Goal: Task Accomplishment & Management: Manage account settings

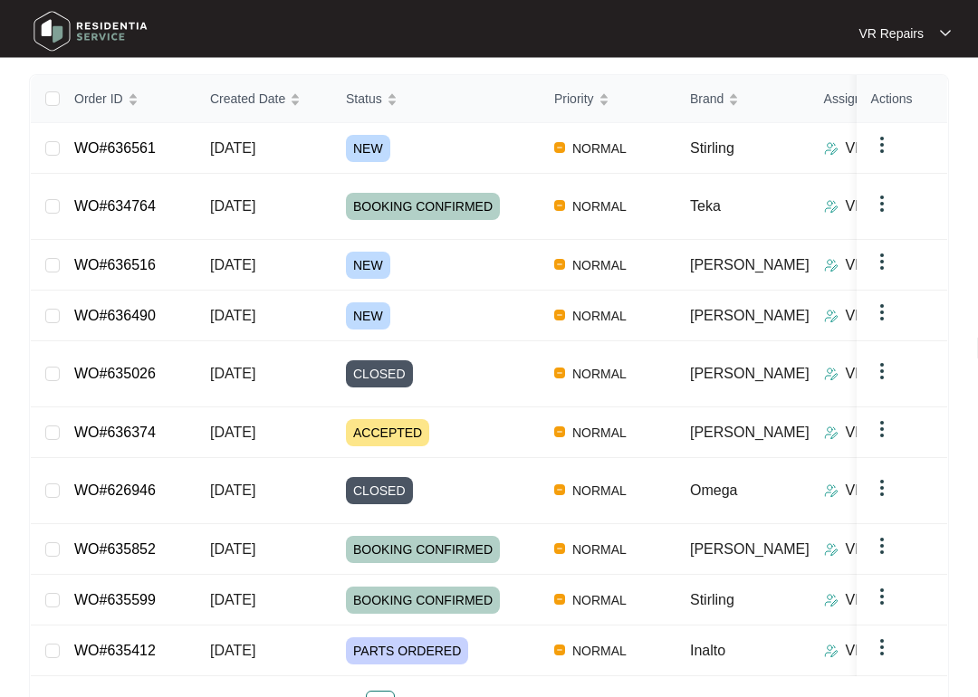
scroll to position [284, 0]
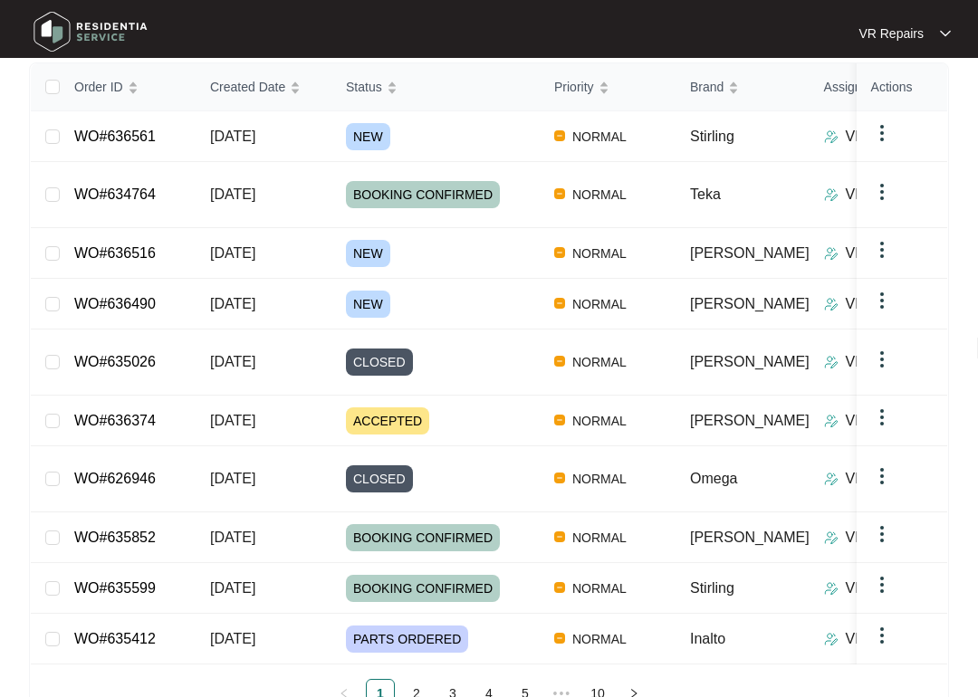
click at [155, 413] on link "WO#636374" at bounding box center [115, 420] width 82 height 15
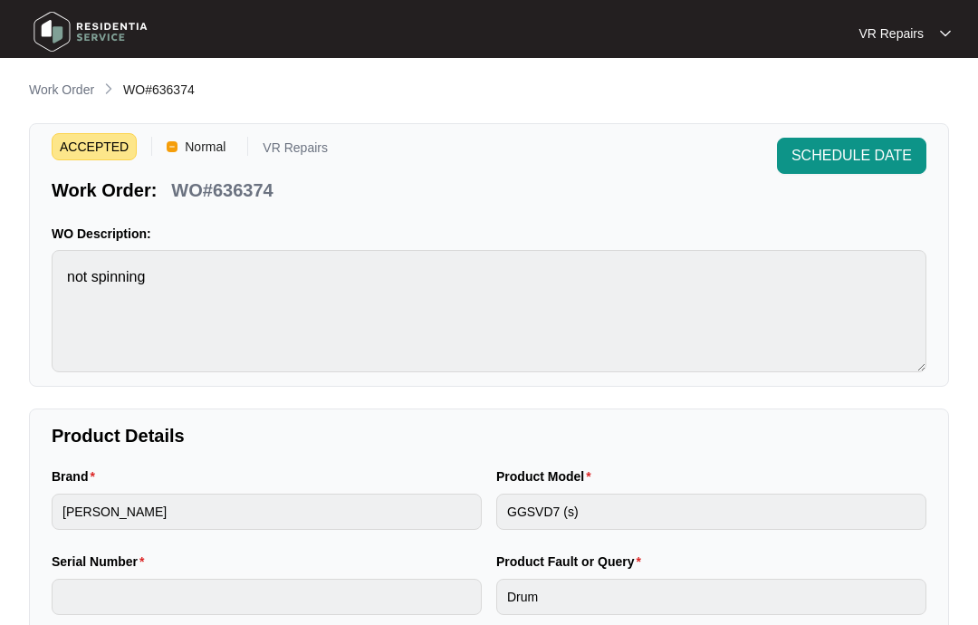
click at [71, 91] on p "Work Order" at bounding box center [61, 90] width 65 height 18
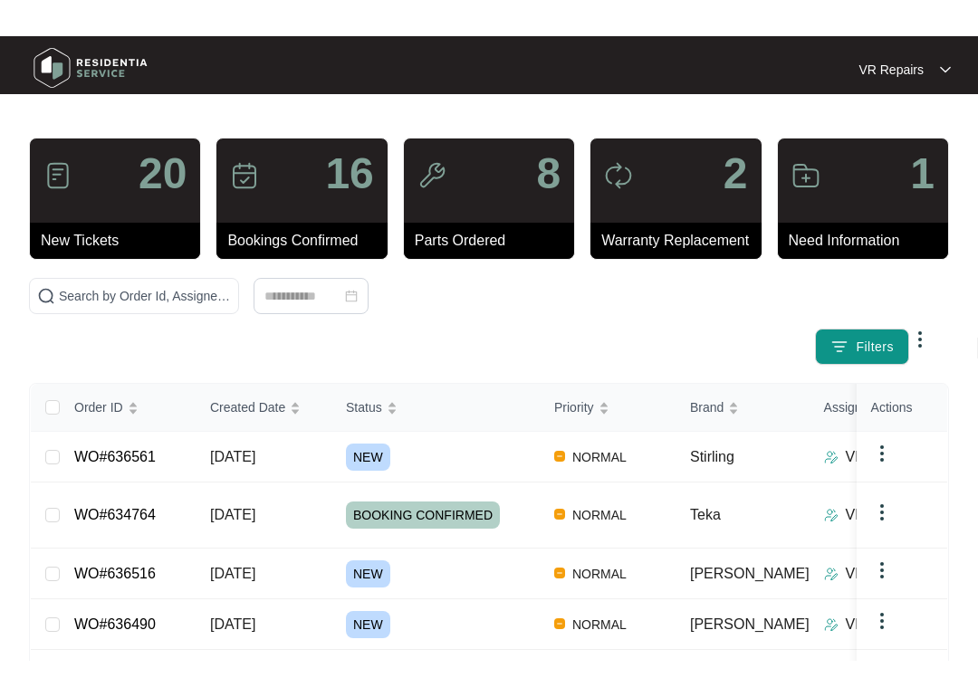
scroll to position [136, 0]
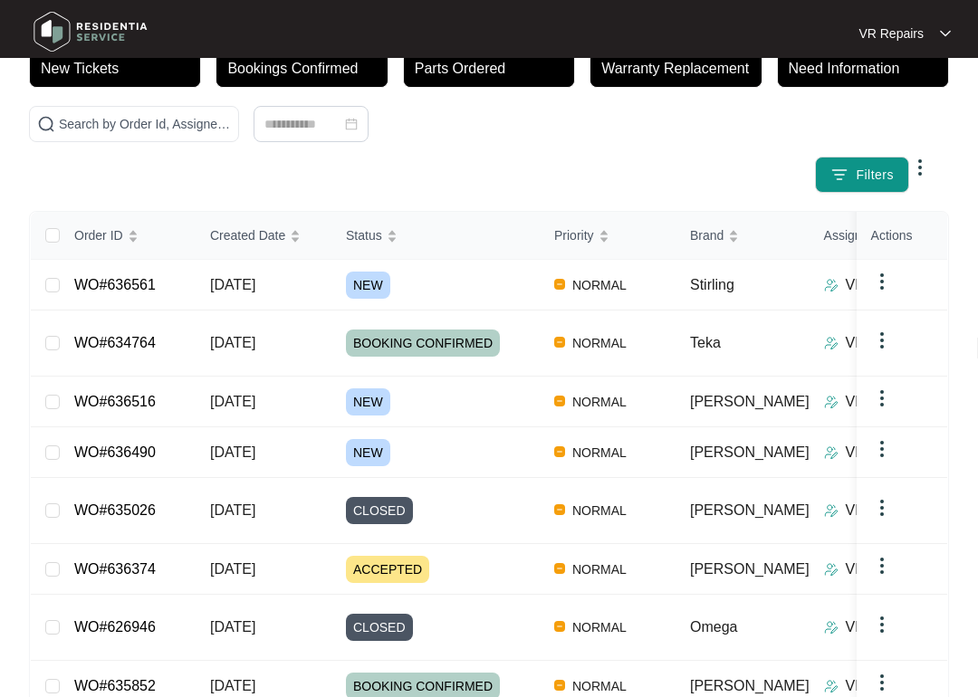
click at [165, 427] on td "WO#636490" at bounding box center [128, 452] width 136 height 51
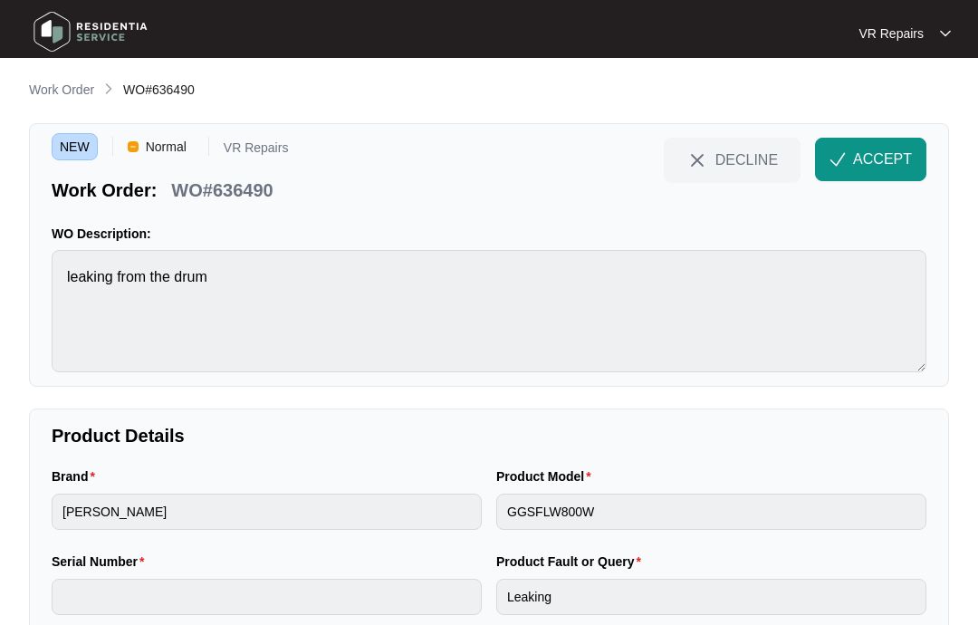
click at [64, 87] on p "Work Order" at bounding box center [61, 90] width 65 height 18
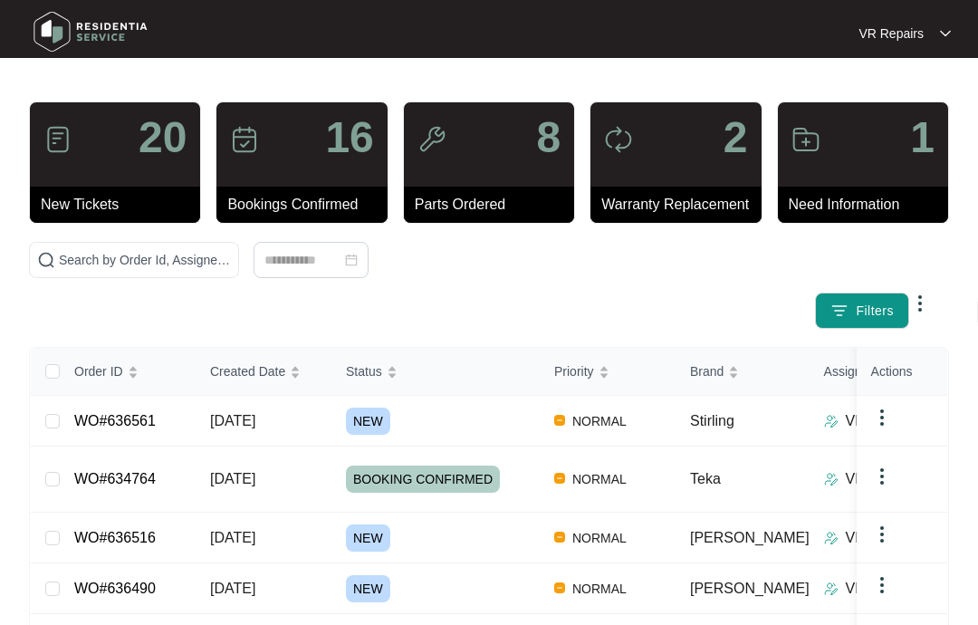
click at [153, 530] on link "WO#636516" at bounding box center [115, 537] width 82 height 15
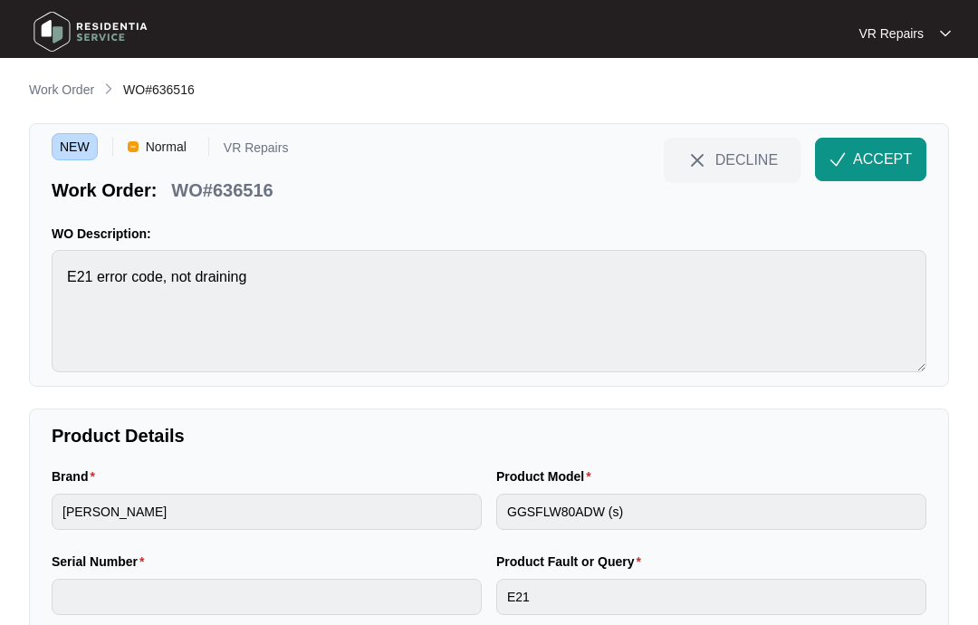
click at [71, 92] on p "Work Order" at bounding box center [61, 90] width 65 height 18
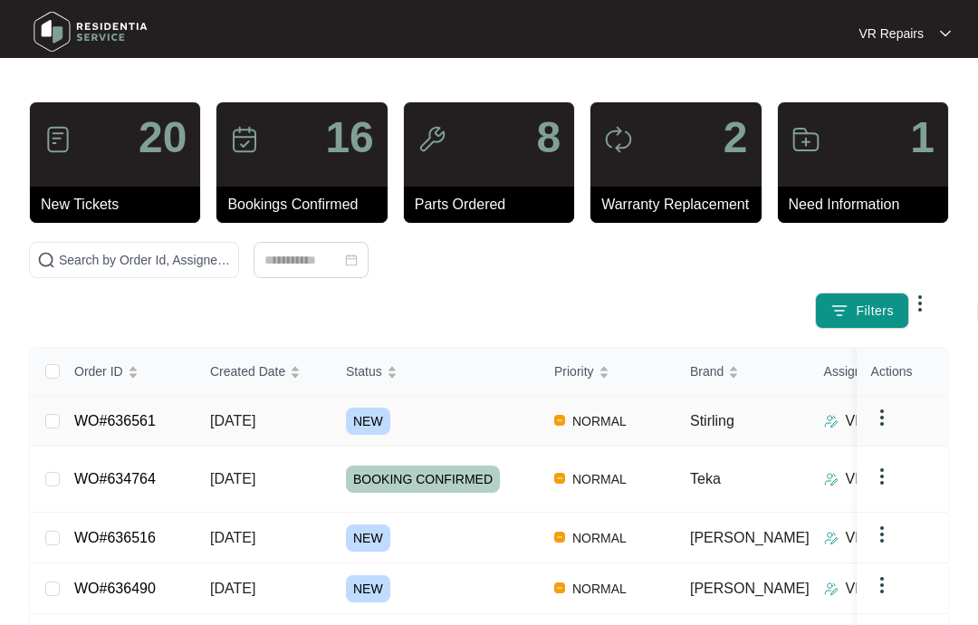
click at [153, 425] on link "WO#636561" at bounding box center [115, 420] width 82 height 15
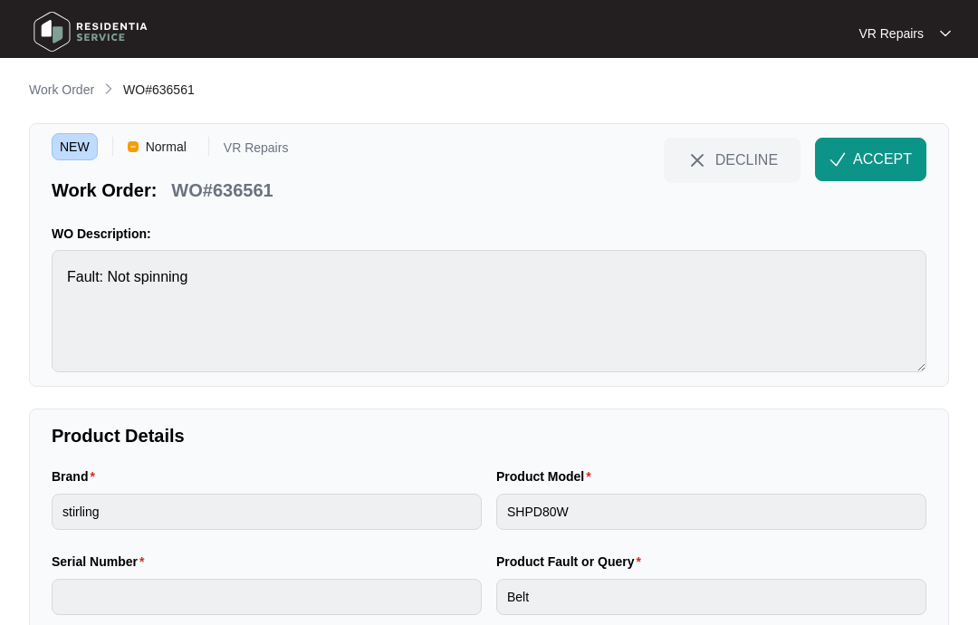
click at [889, 158] on span "ACCEPT" at bounding box center [882, 160] width 59 height 22
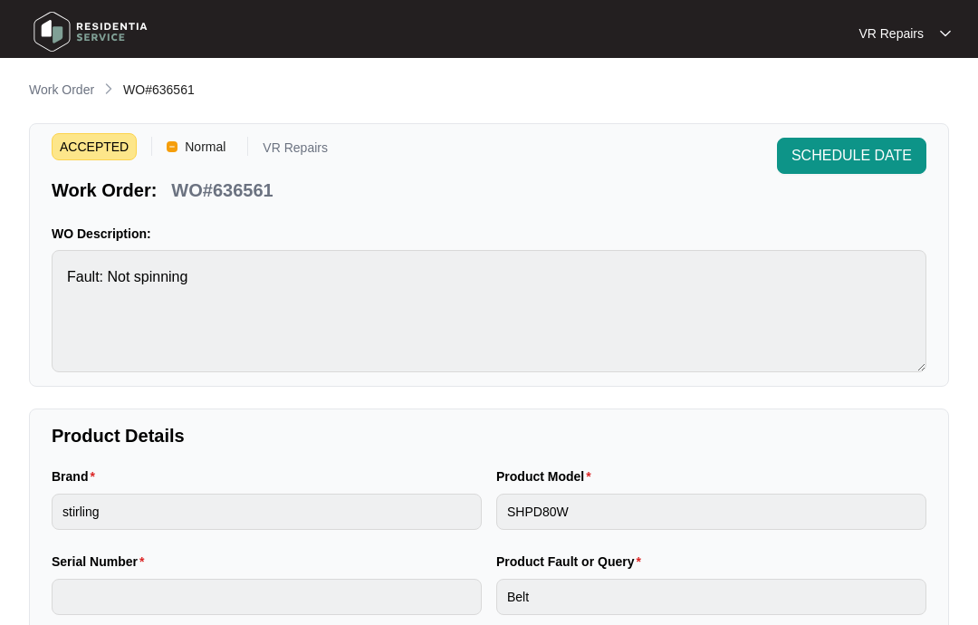
click at [53, 88] on p "Work Order" at bounding box center [61, 90] width 65 height 18
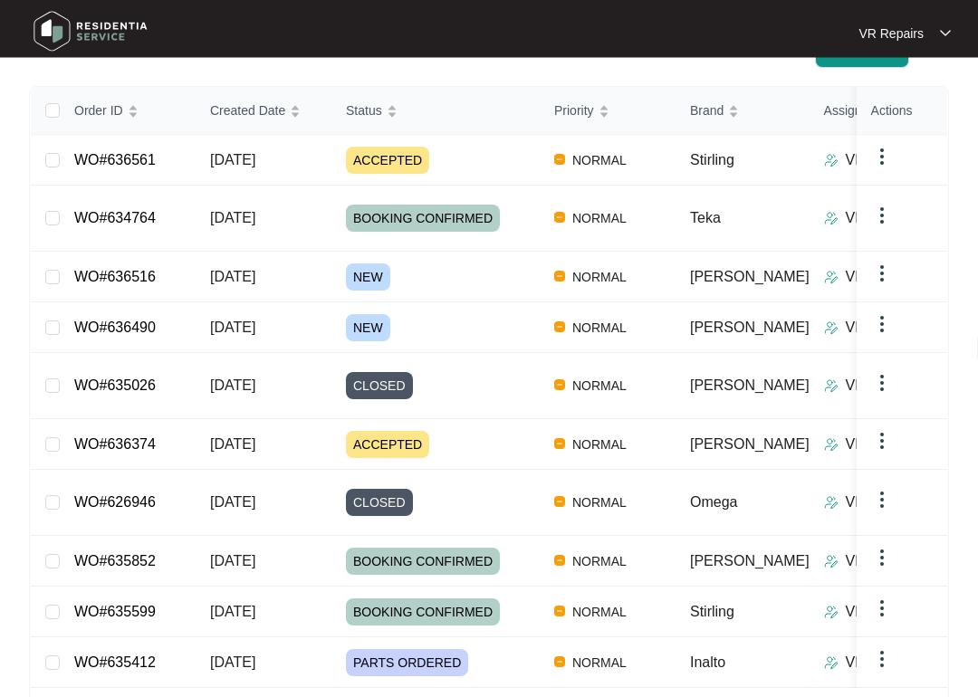
scroll to position [265, 0]
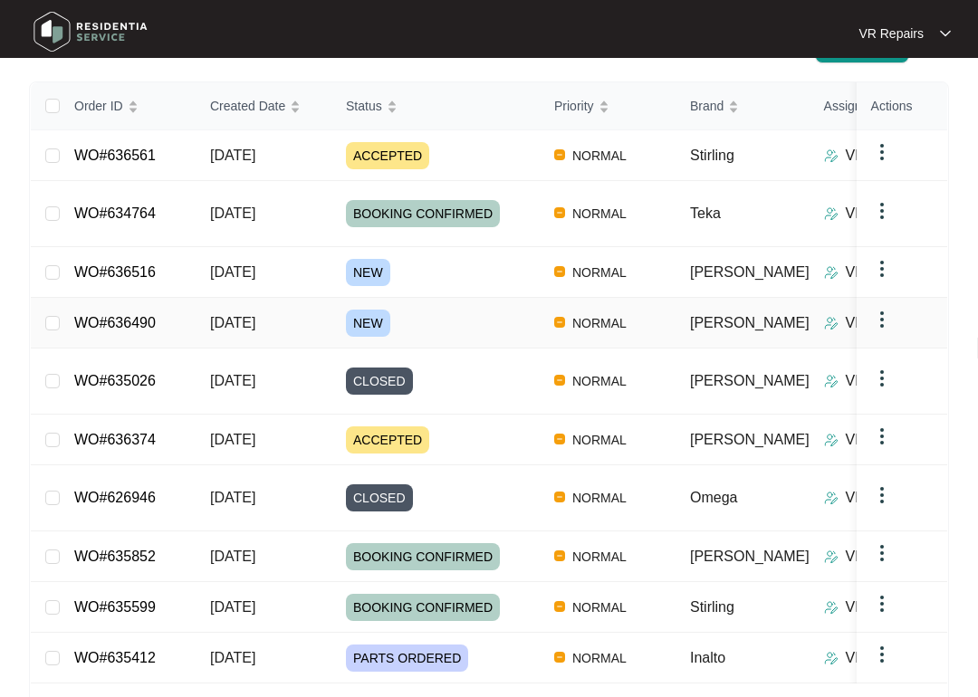
click at [141, 315] on link "WO#636490" at bounding box center [115, 322] width 82 height 15
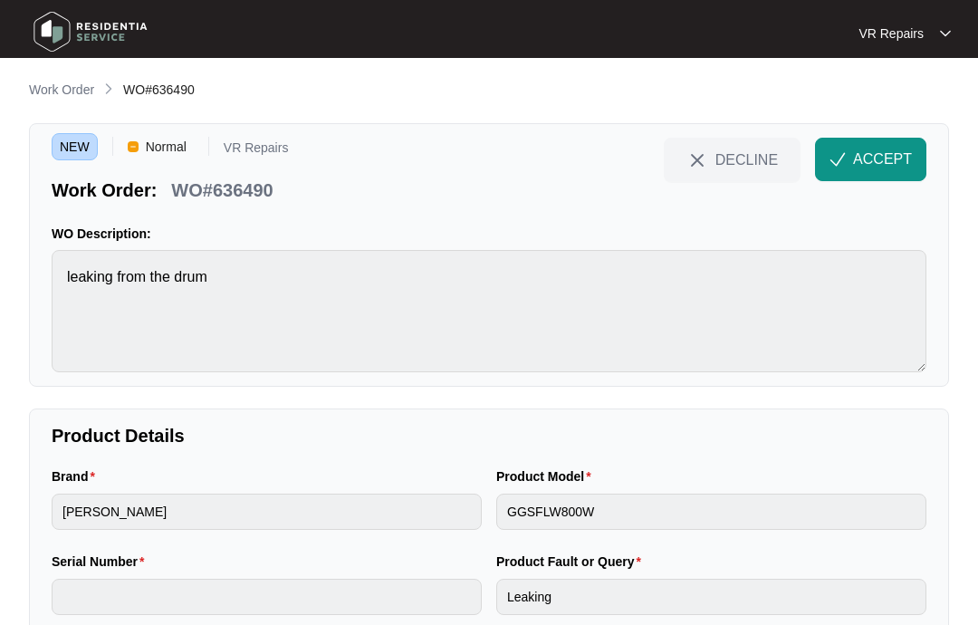
click at [892, 148] on button "ACCEPT" at bounding box center [870, 159] width 111 height 43
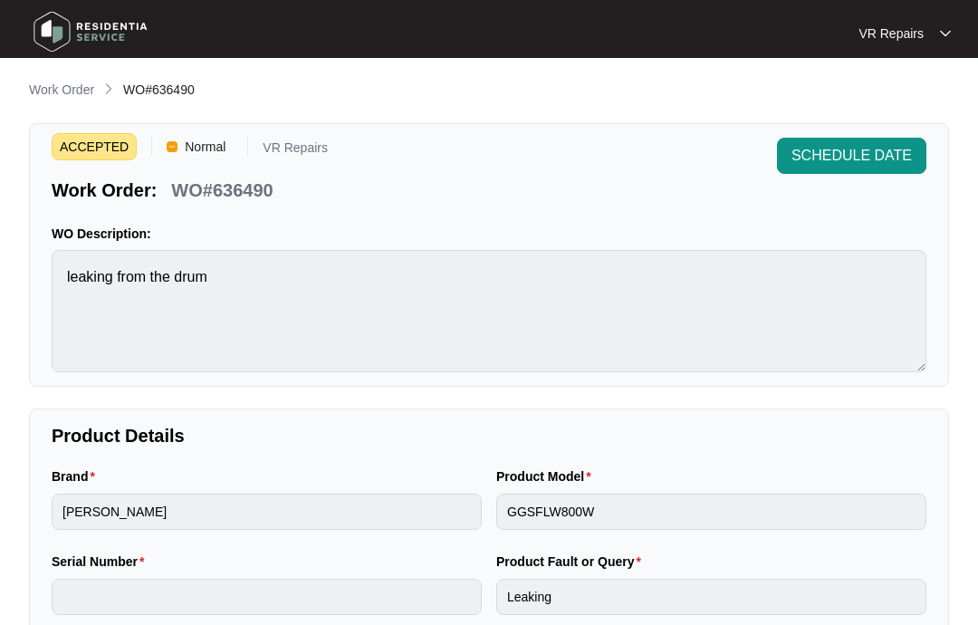
click at [60, 81] on p "Work Order" at bounding box center [61, 90] width 65 height 18
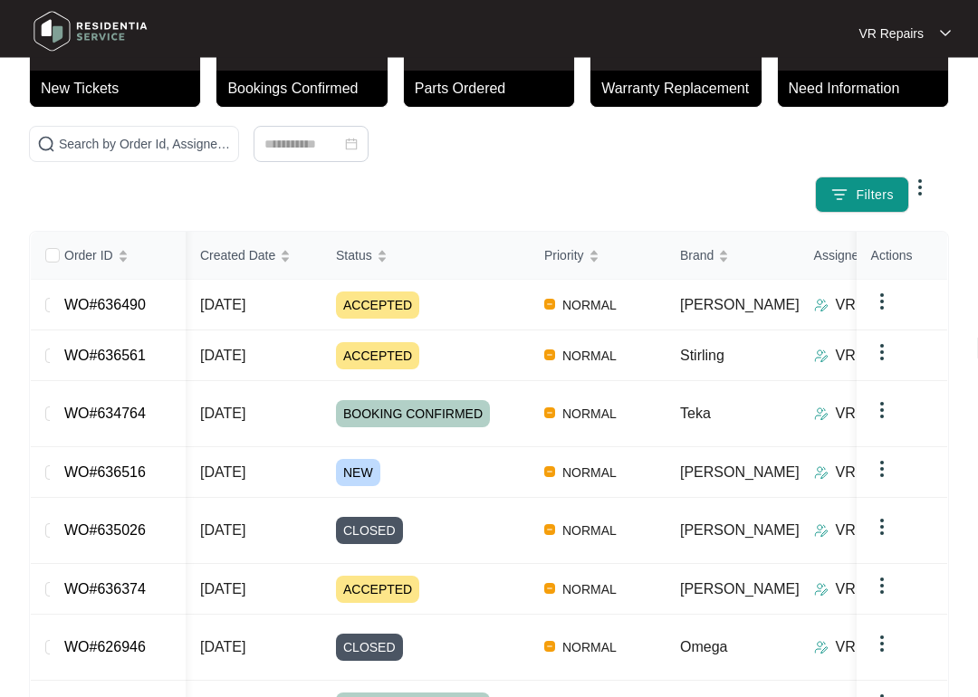
scroll to position [116, 0]
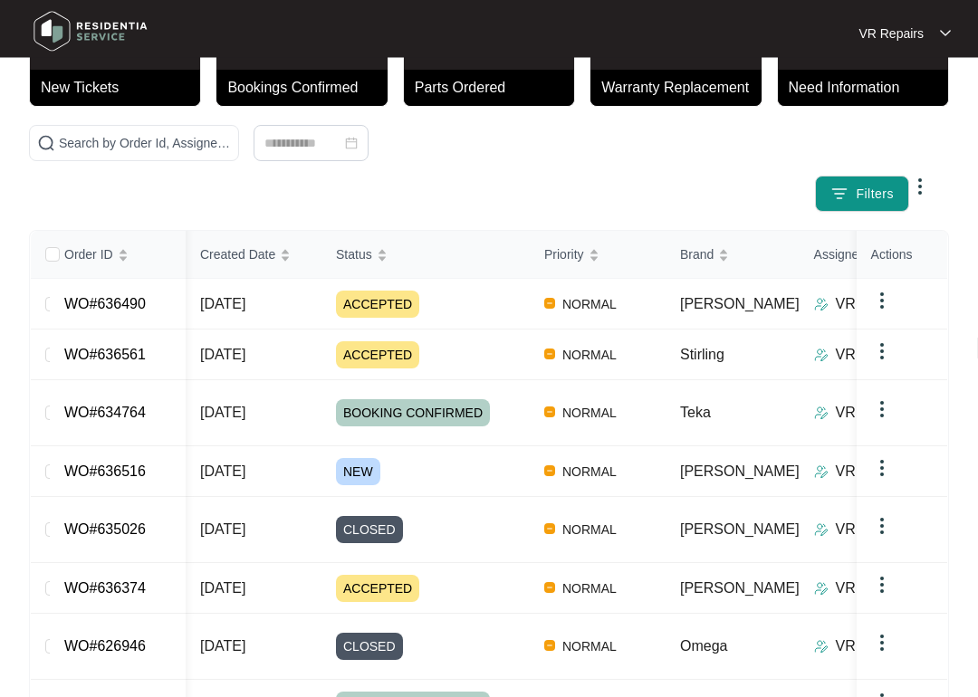
click at [146, 465] on link "WO#636516" at bounding box center [105, 472] width 82 height 15
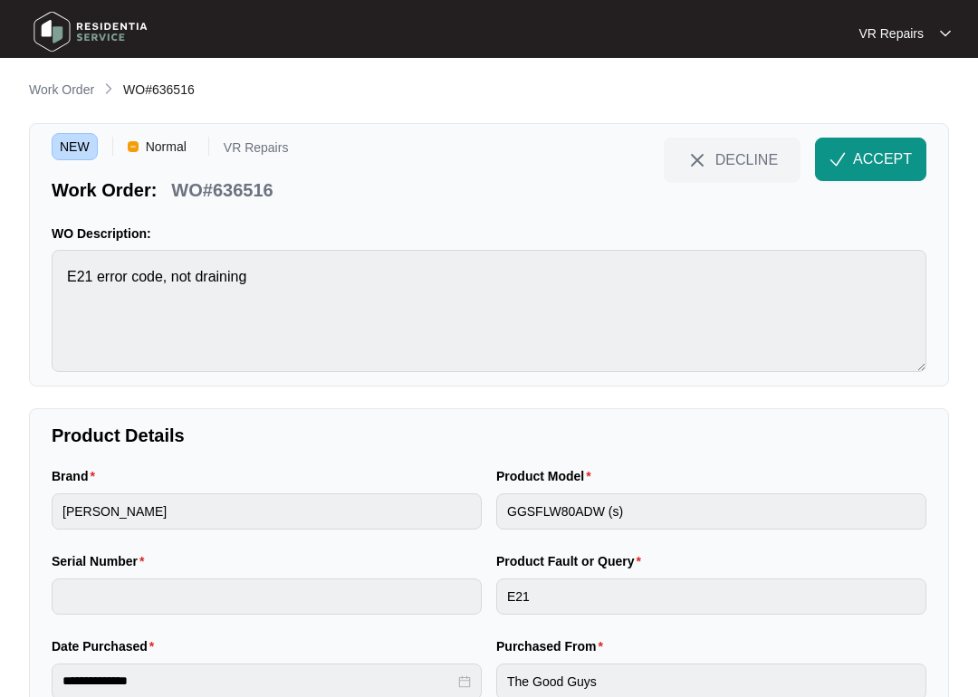
click at [883, 151] on span "ACCEPT" at bounding box center [882, 160] width 59 height 22
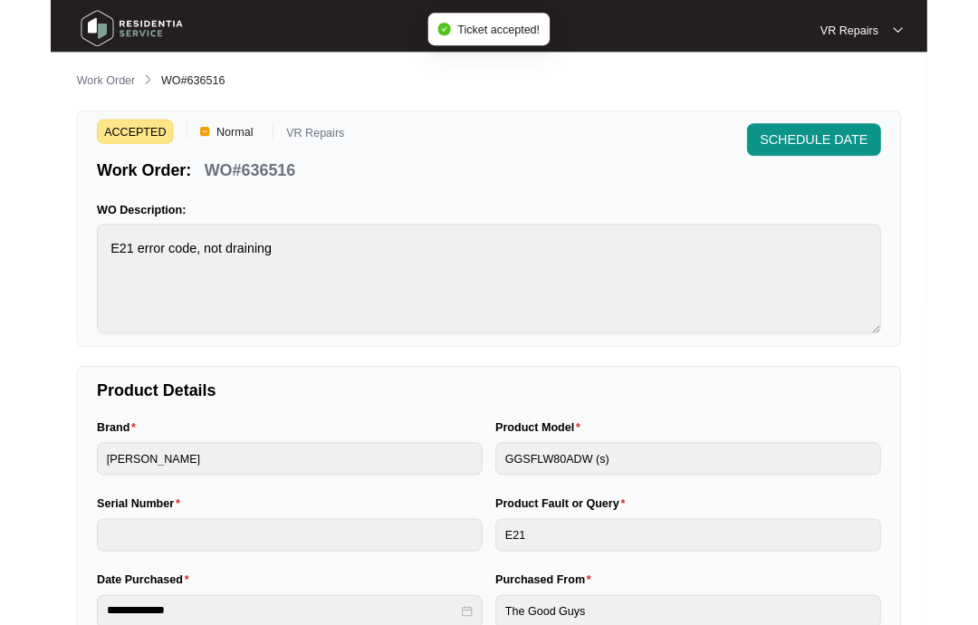
scroll to position [16, 0]
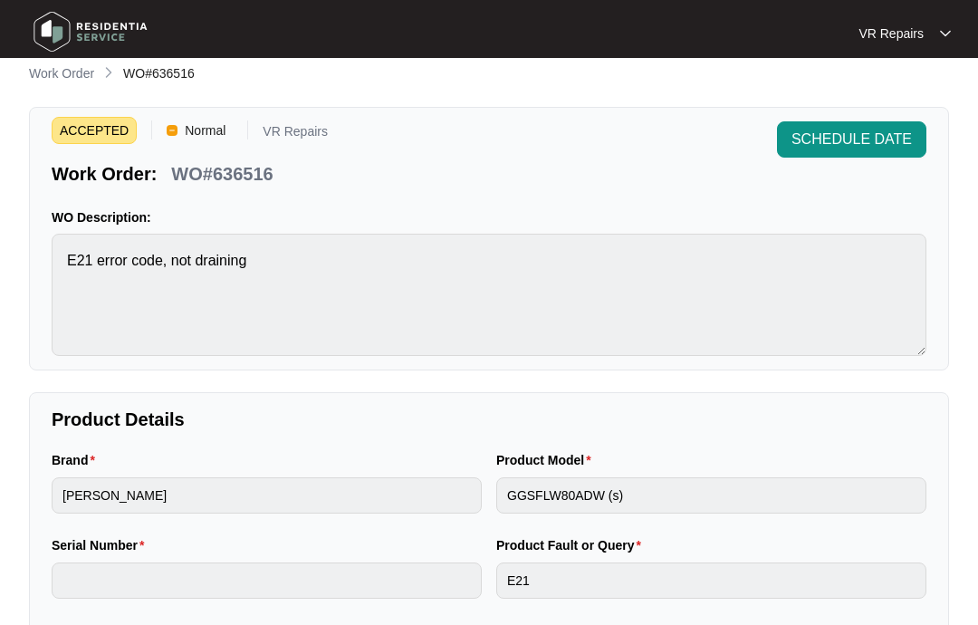
click at [60, 77] on p "Work Order" at bounding box center [61, 73] width 65 height 18
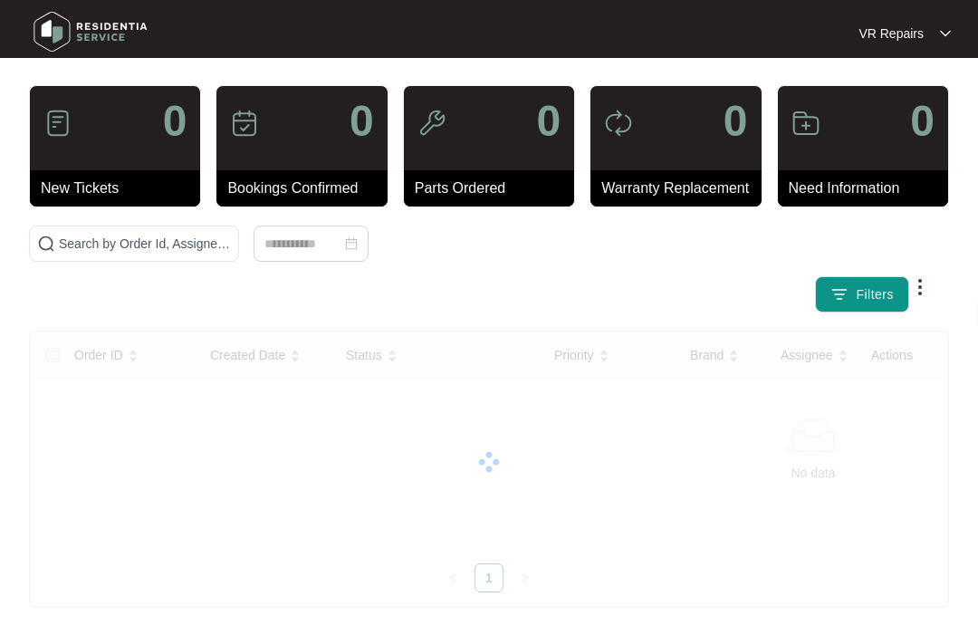
scroll to position [2, 0]
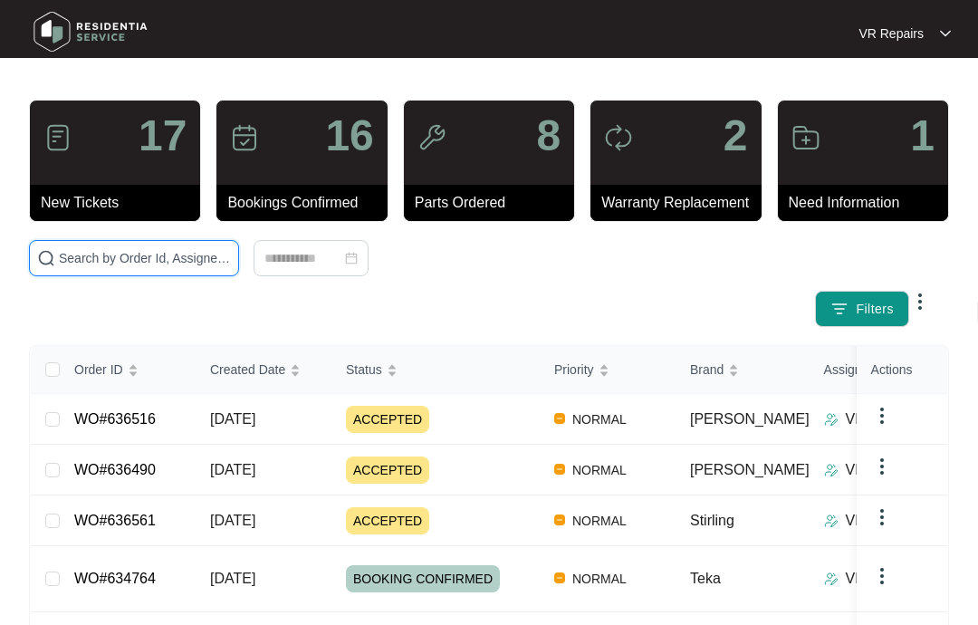
click at [159, 253] on input "text" at bounding box center [145, 258] width 172 height 20
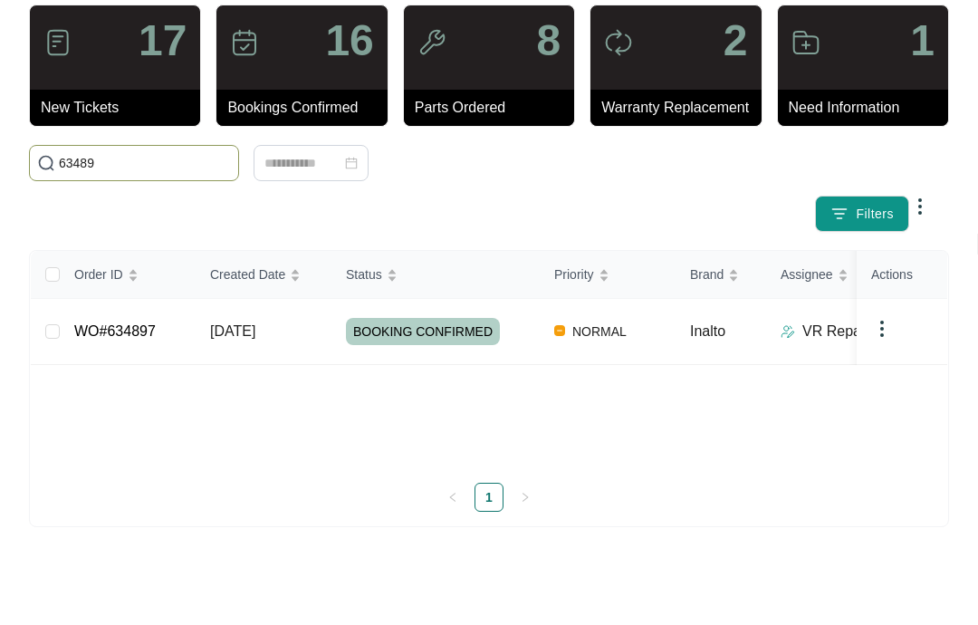
scroll to position [28, 0]
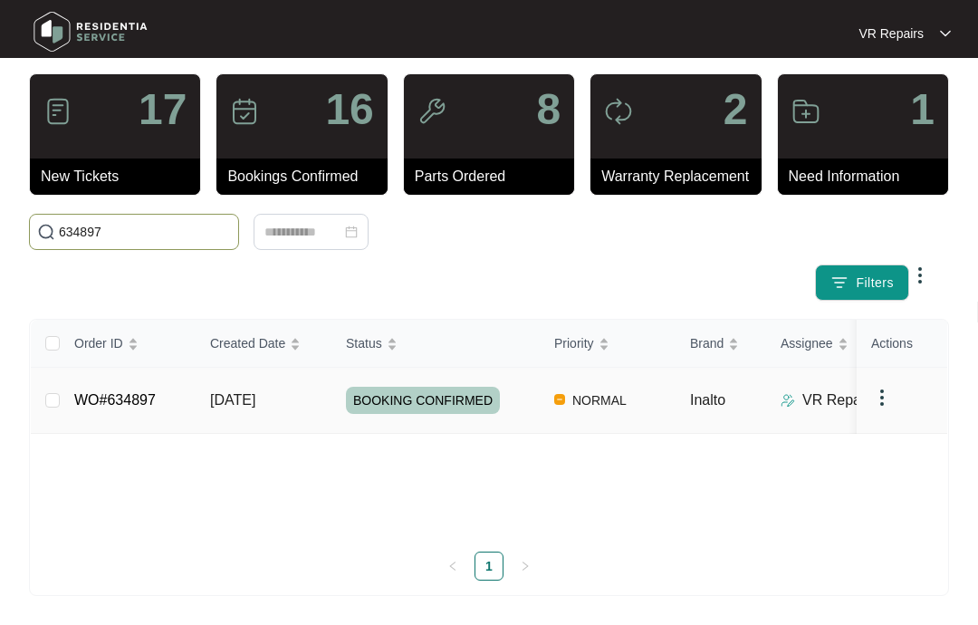
type input "634897"
click at [156, 392] on link "WO#634897" at bounding box center [115, 399] width 82 height 15
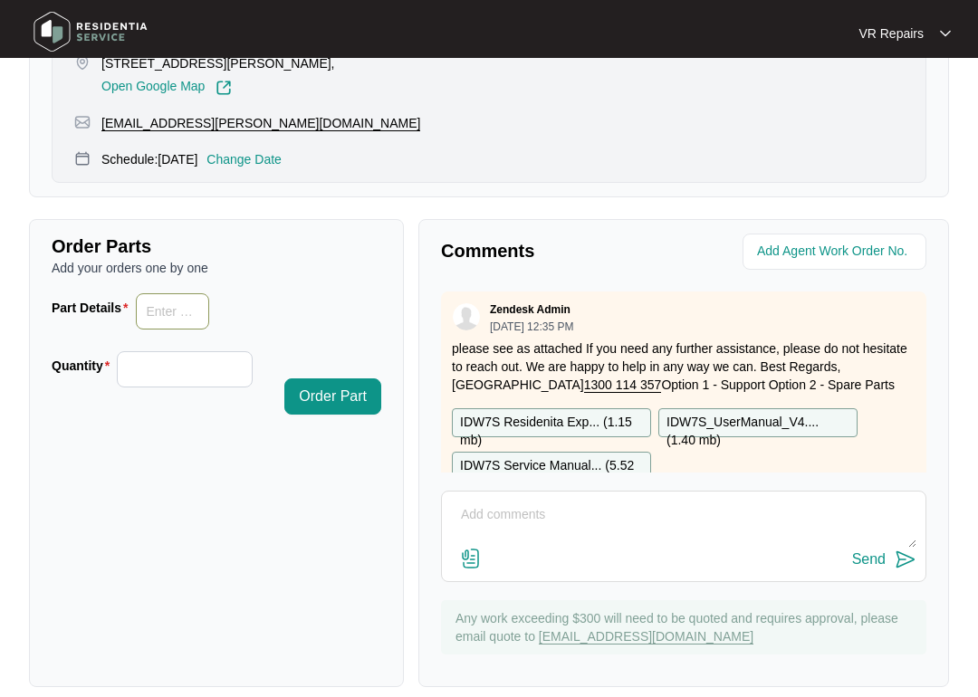
click at [190, 307] on input "Part Details" at bounding box center [173, 311] width 74 height 36
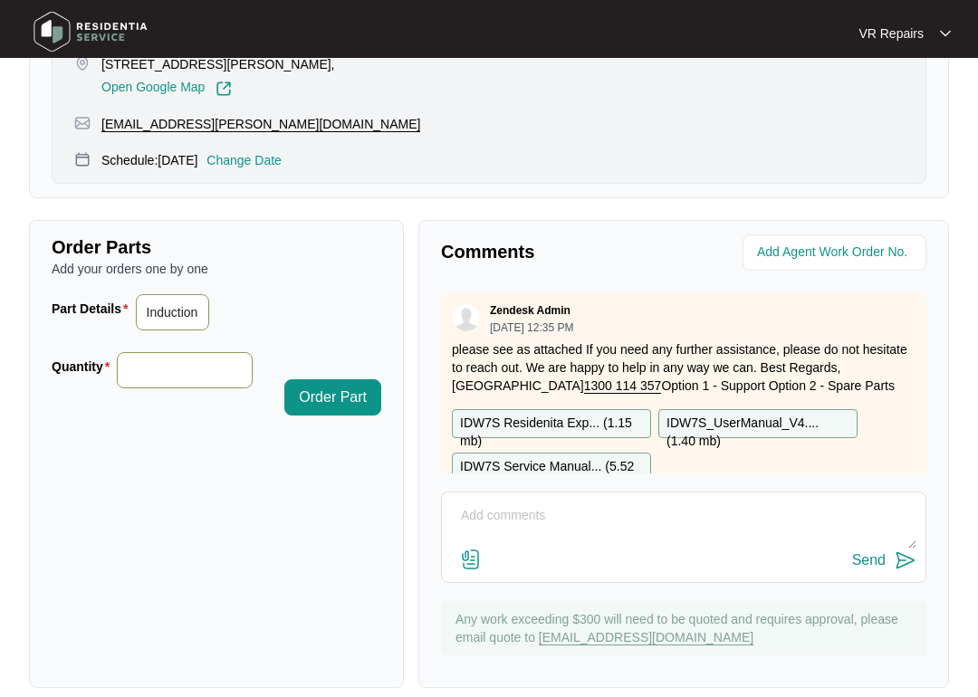
type input "Induction pump, SP10591"
click at [168, 363] on input "Quantity" at bounding box center [184, 370] width 133 height 34
type input "*"
click at [338, 395] on span "Order Part" at bounding box center [333, 398] width 68 height 22
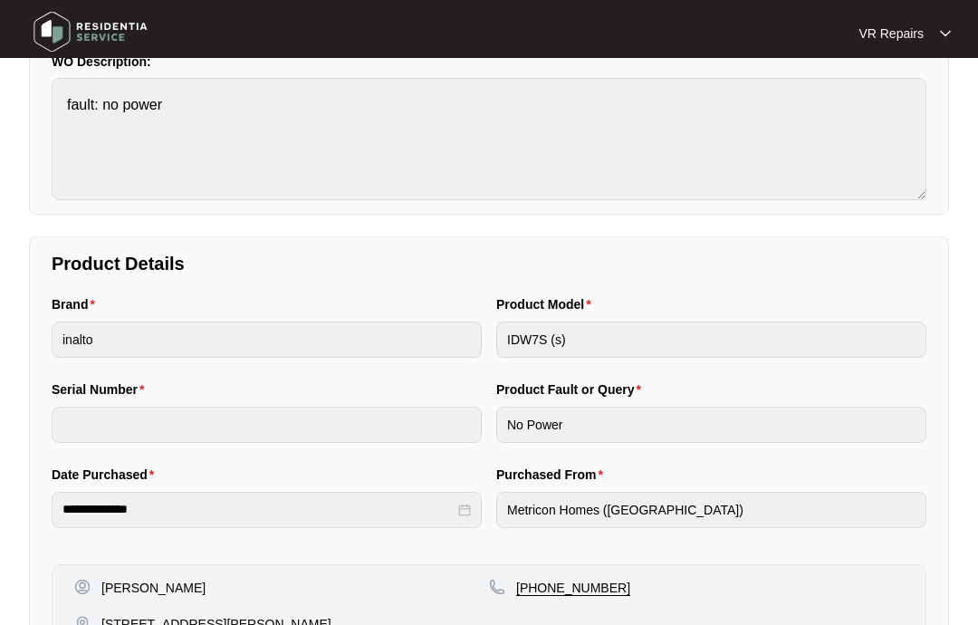
scroll to position [0, 0]
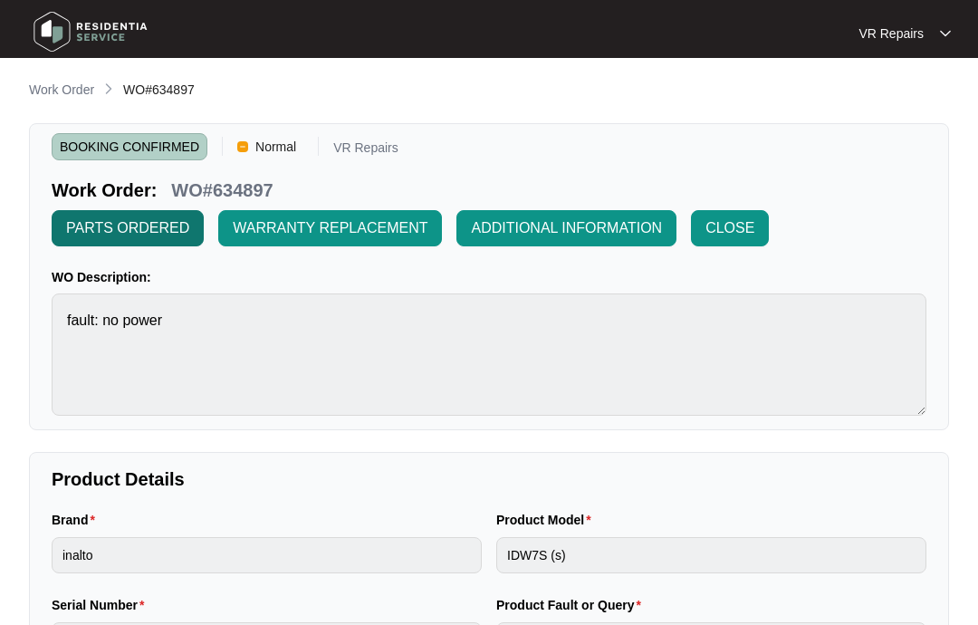
click at [157, 222] on span "PARTS ORDERED" at bounding box center [127, 228] width 123 height 22
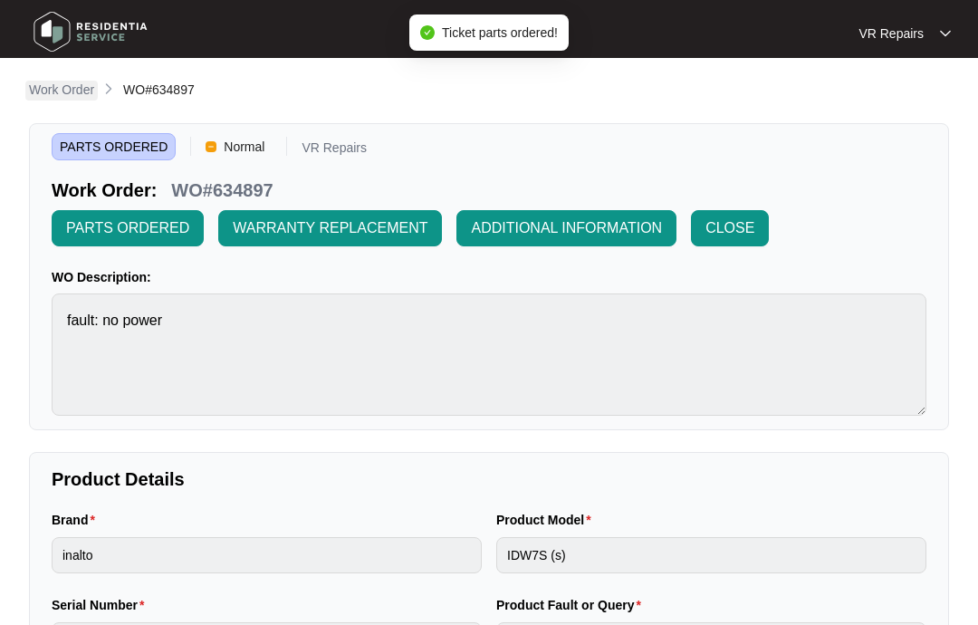
click at [75, 91] on p "Work Order" at bounding box center [61, 90] width 65 height 18
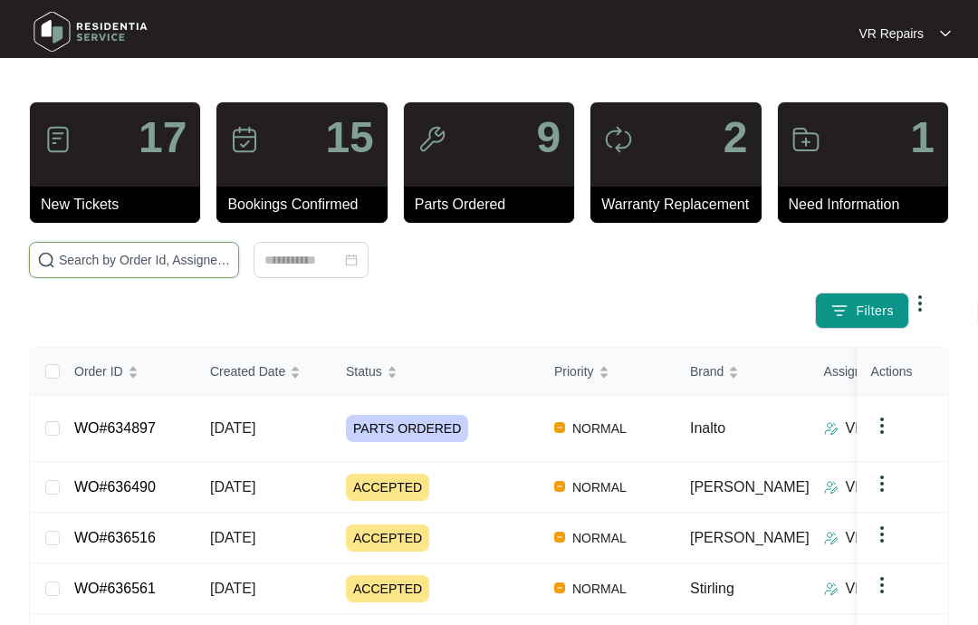
click at [163, 253] on input "text" at bounding box center [145, 260] width 172 height 20
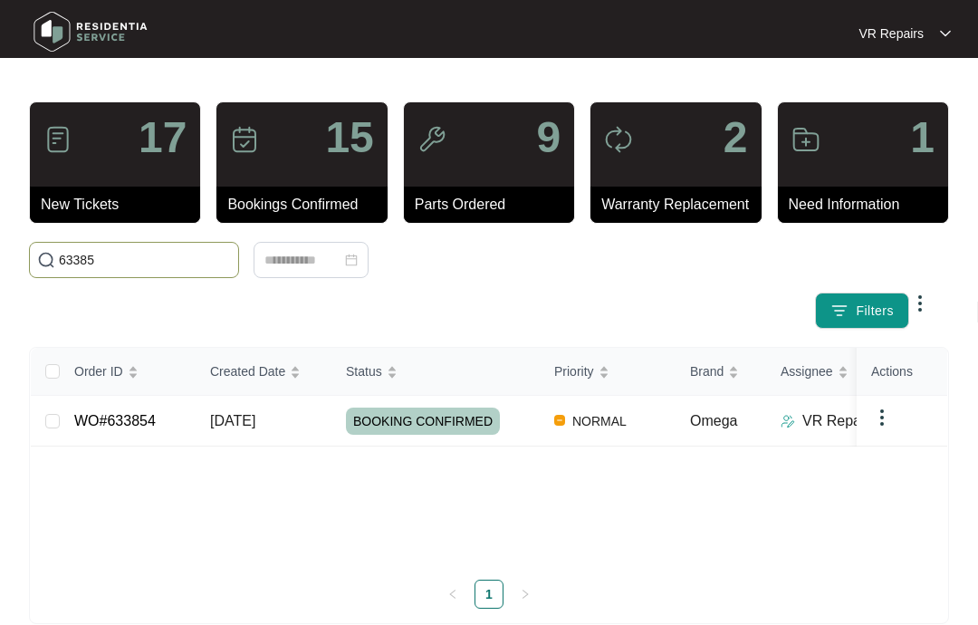
type input "633854"
click at [156, 418] on link "WO#633854" at bounding box center [115, 420] width 82 height 15
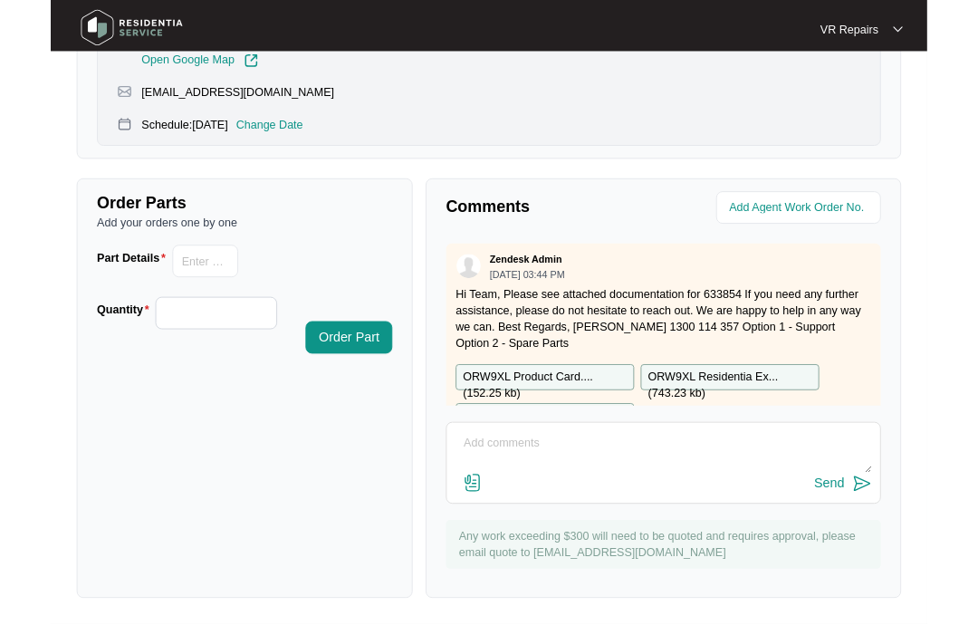
scroll to position [868, 0]
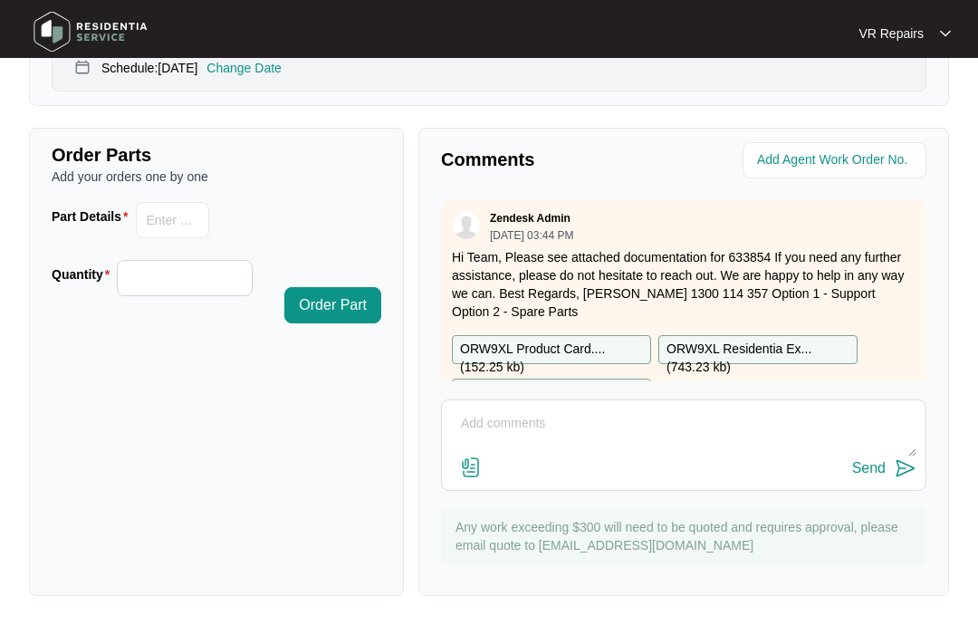
click at [498, 411] on textarea at bounding box center [683, 432] width 465 height 47
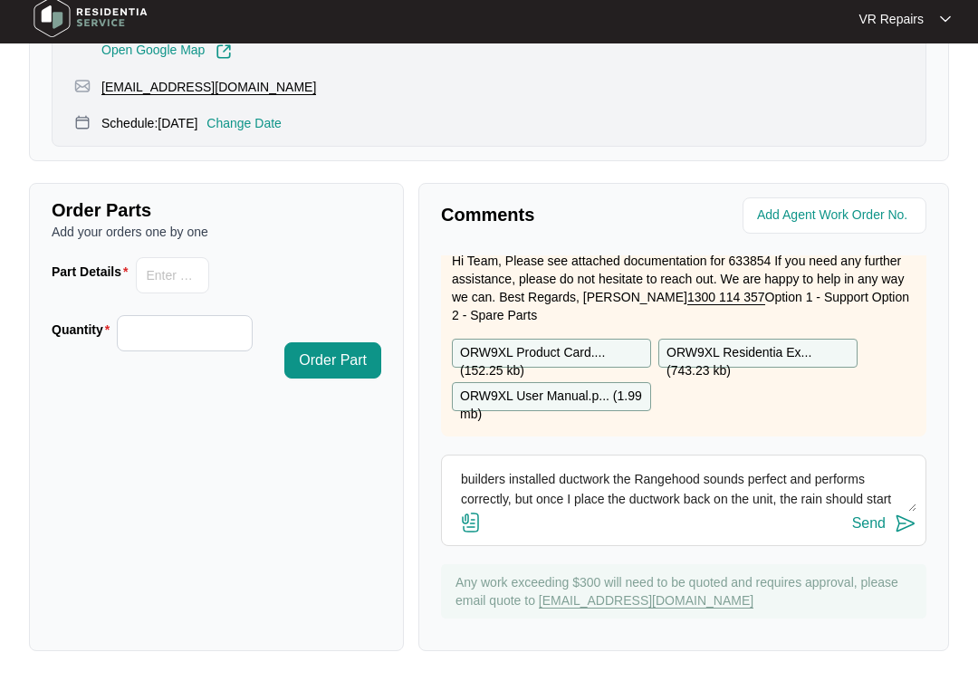
scroll to position [120, 0]
click at [867, 498] on textarea "Afternoon team I attended this customer’s property and investigated the Rangeho…" at bounding box center [683, 502] width 465 height 47
click at [833, 502] on textarea "Afternoon team I attended this customer’s property and investigated the Rangeho…" at bounding box center [683, 502] width 465 height 47
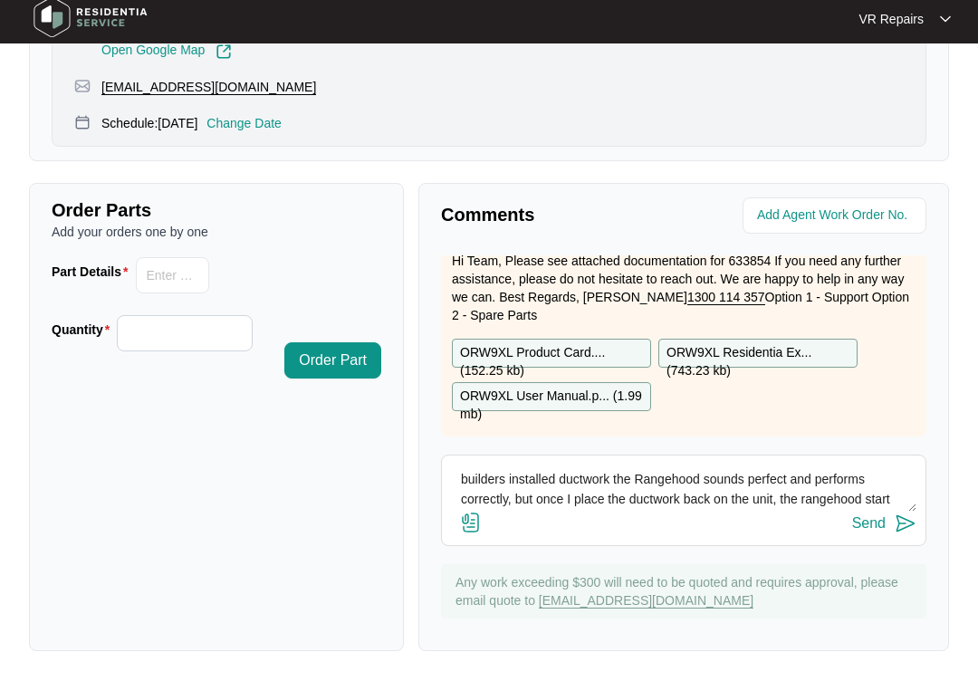
click at [830, 506] on textarea "Afternoon team I attended this customer’s property and investigated the Rangeho…" at bounding box center [683, 502] width 465 height 47
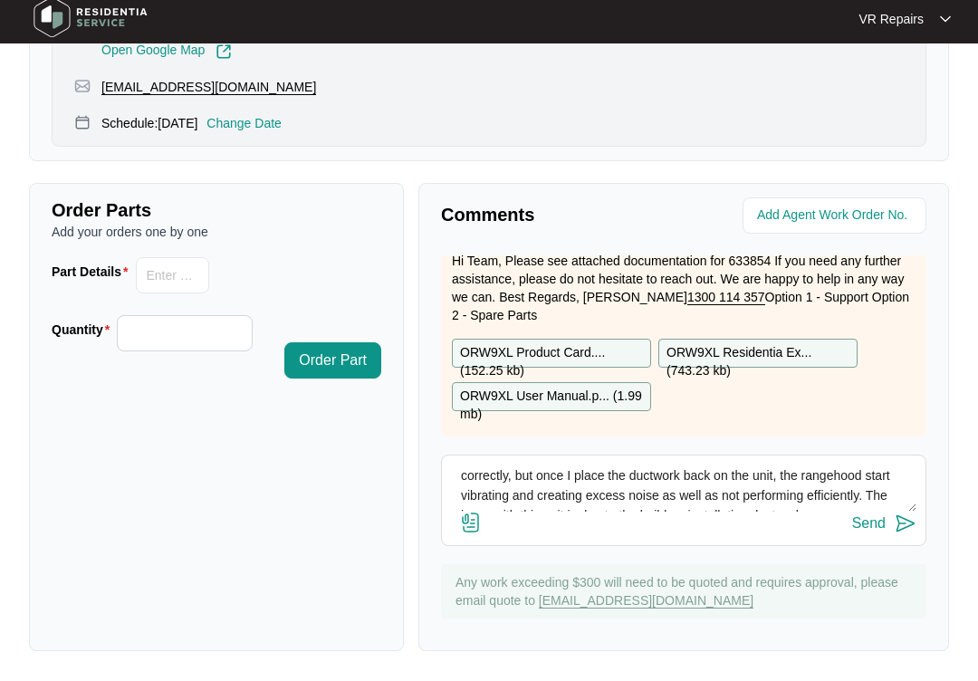
scroll to position [139, 0]
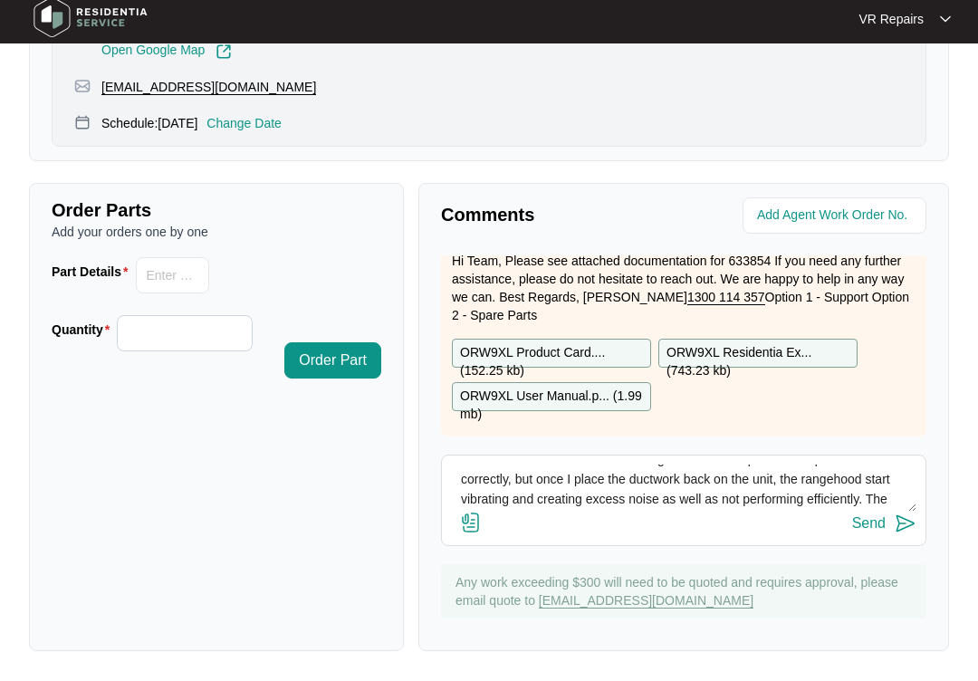
click at [890, 480] on textarea "Afternoon team I attended this customer’s property and investigated the Rangeho…" at bounding box center [683, 502] width 465 height 47
click at [890, 479] on textarea "Afternoon team I attended this customer’s property and investigated the Rangeho…" at bounding box center [683, 502] width 465 height 47
click at [890, 482] on textarea "Afternoon team I attended this customer’s property and investigated the Rangeho…" at bounding box center [683, 502] width 465 height 47
click at [881, 479] on textarea "Afternoon team I attended this customer’s property and investigated the Rangeho…" at bounding box center [683, 502] width 465 height 47
click at [807, 502] on textarea "Afternoon team I attended this customer’s property and investigated the Rangeho…" at bounding box center [683, 502] width 465 height 47
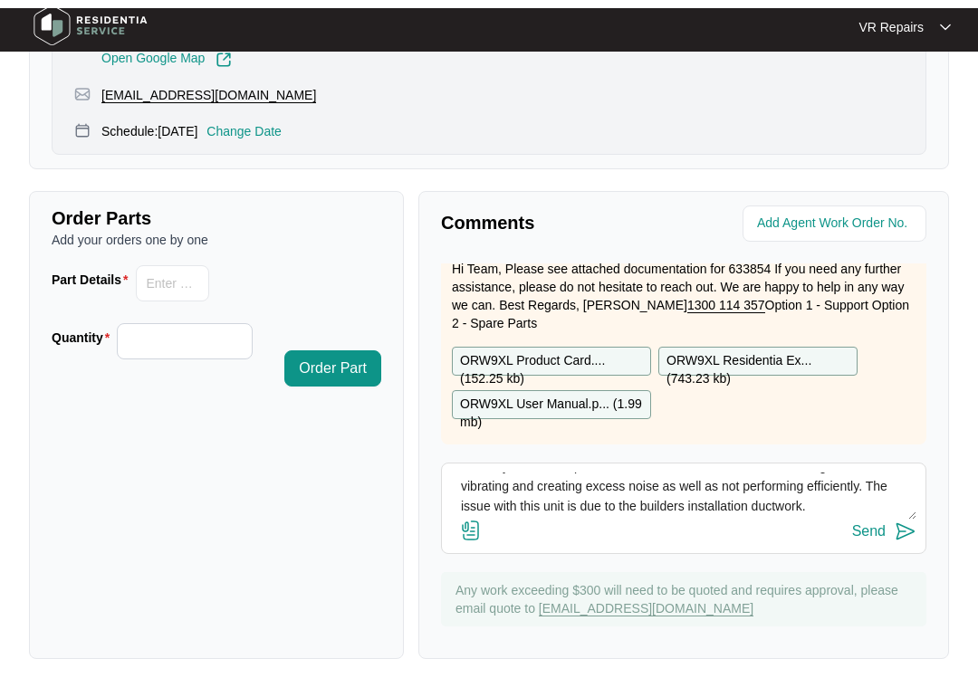
scroll to position [796, 0]
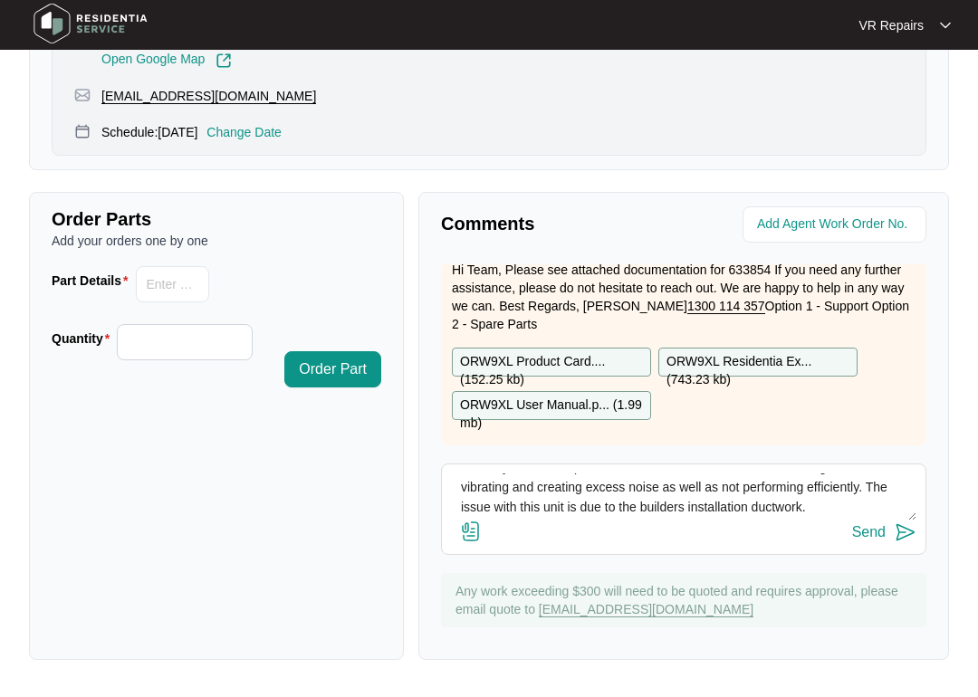
click at [832, 504] on textarea "Afternoon team I attended this customer’s property and investigated the Rangeho…" at bounding box center [683, 505] width 465 height 47
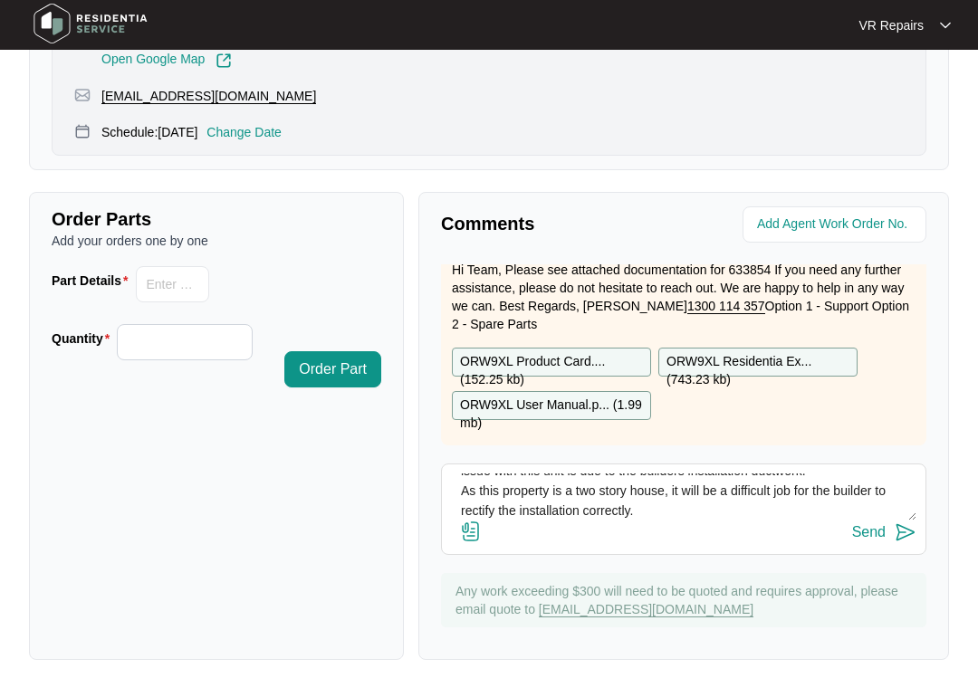
scroll to position [191, 0]
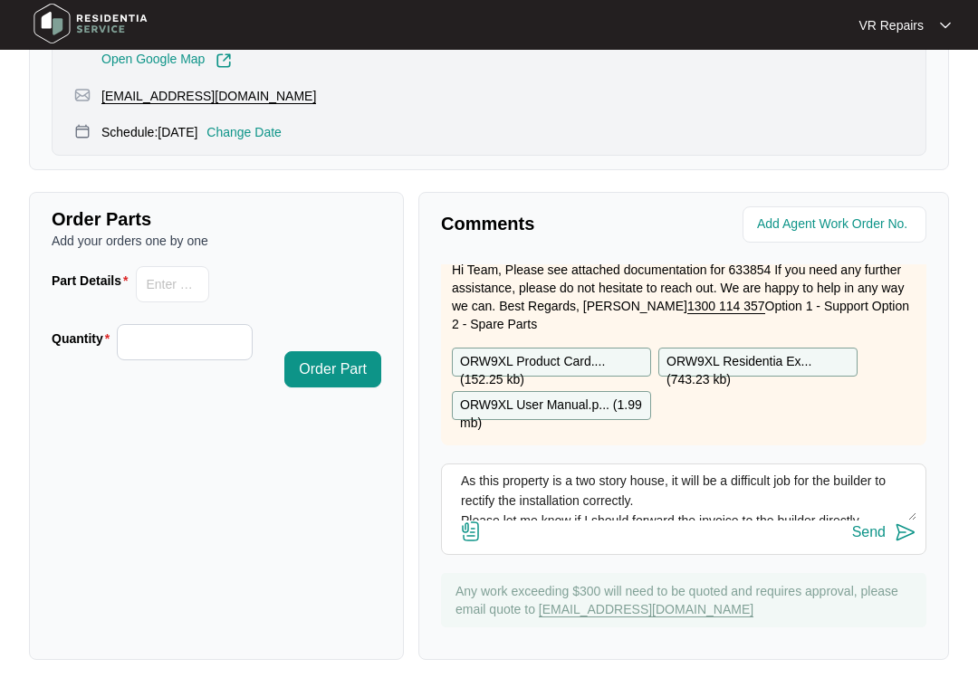
click at [801, 513] on textarea "Afternoon team I attended this customer’s property and investigated the Rangeho…" at bounding box center [683, 505] width 465 height 47
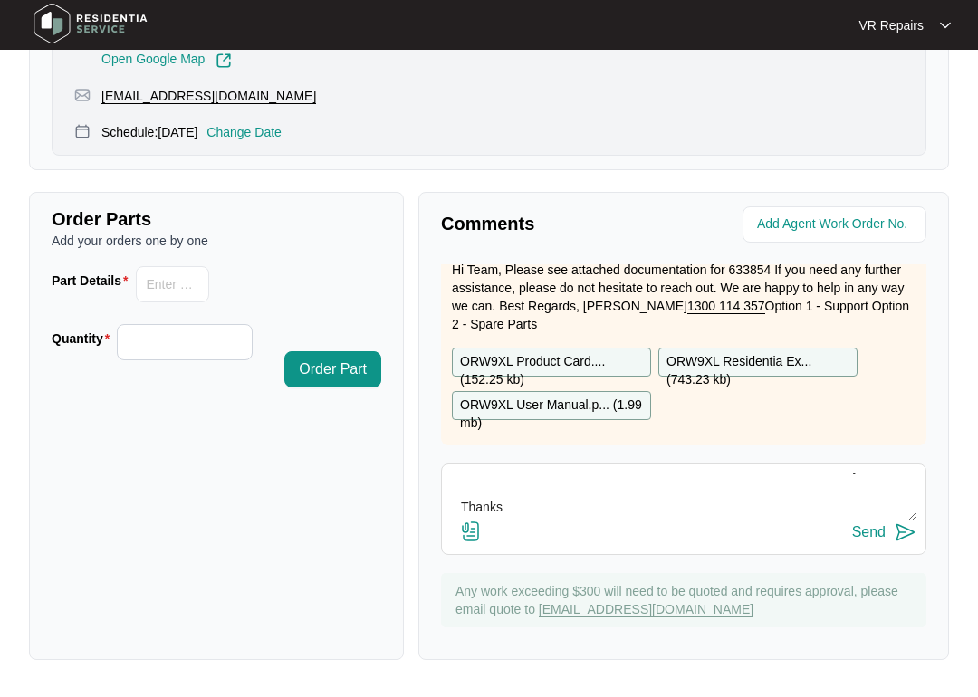
scroll to position [259, 0]
type textarea "Afternoon team I attended this customer’s property and investigated the Rangeho…"
click at [883, 540] on div "Send" at bounding box center [869, 541] width 34 height 16
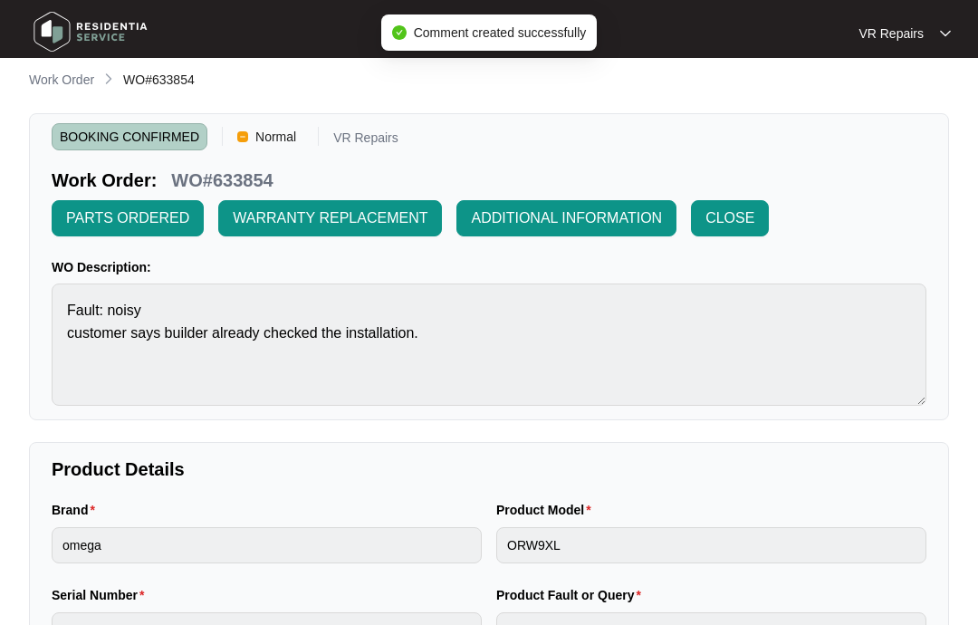
scroll to position [0, 0]
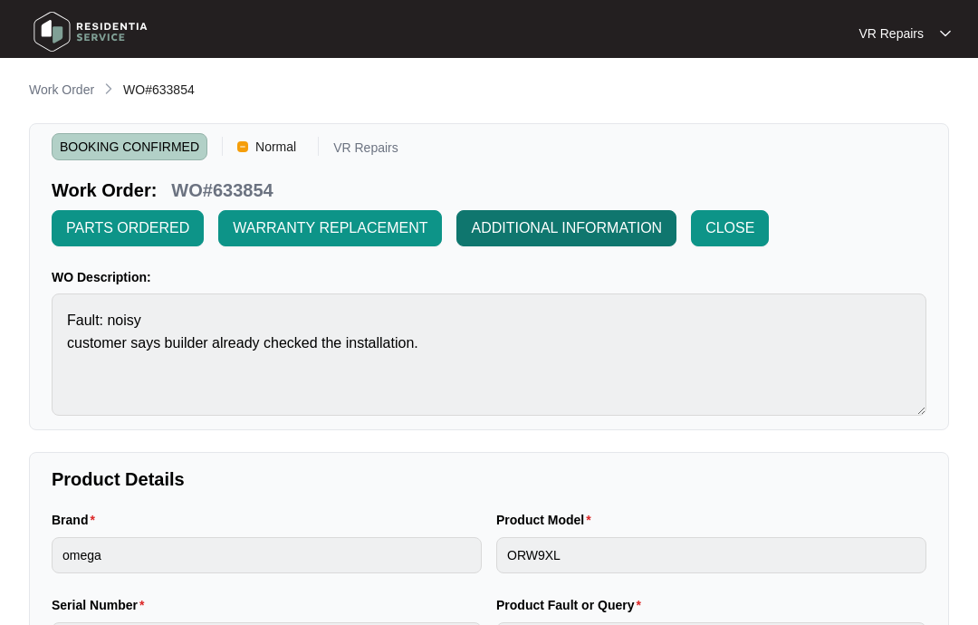
click at [540, 221] on span "ADDITIONAL INFORMATION" at bounding box center [566, 228] width 191 height 22
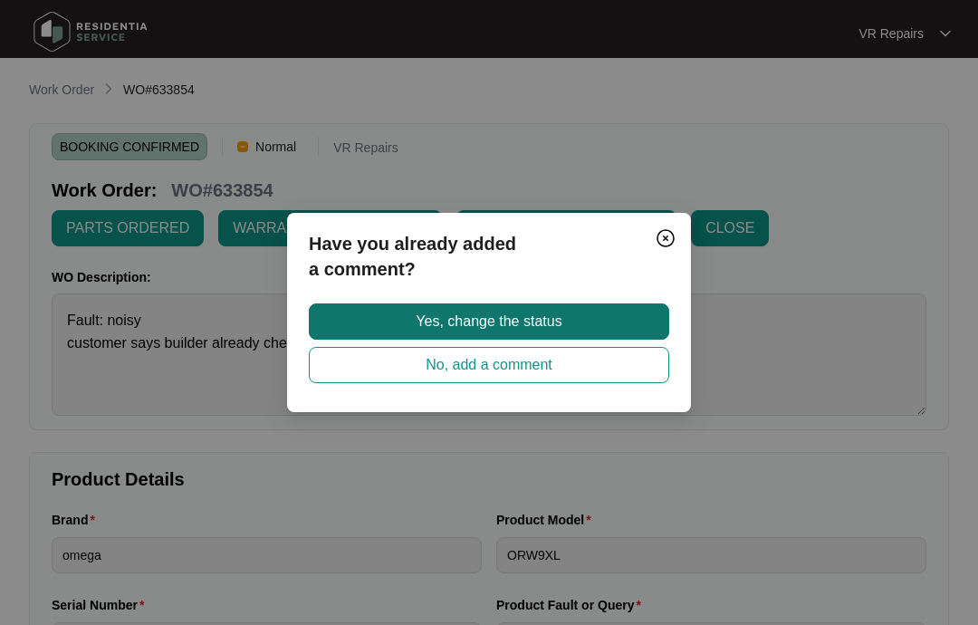
click at [510, 320] on span "Yes, change the status" at bounding box center [489, 322] width 146 height 22
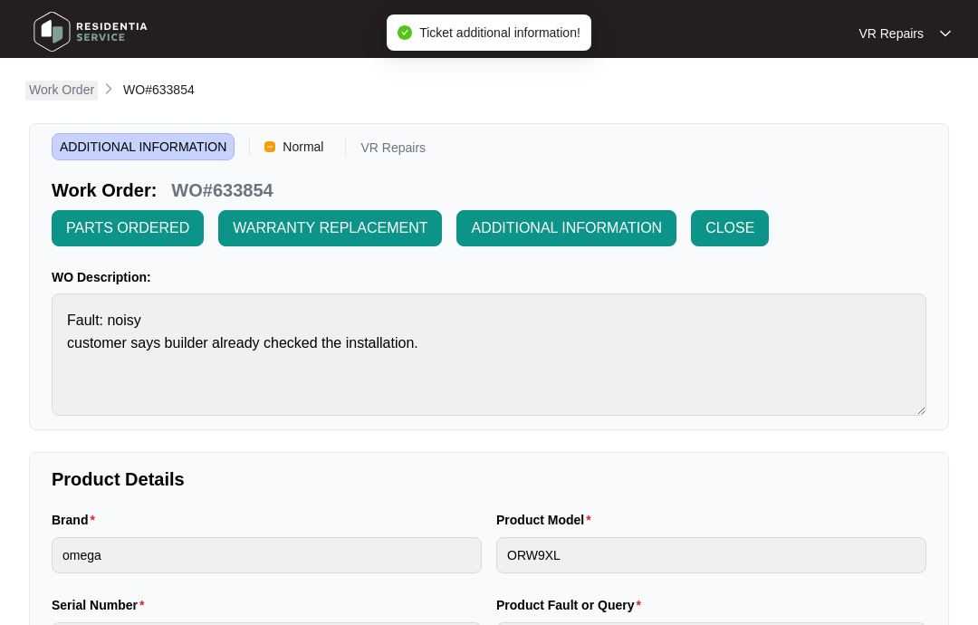
click at [61, 87] on p "Work Order" at bounding box center [61, 90] width 65 height 18
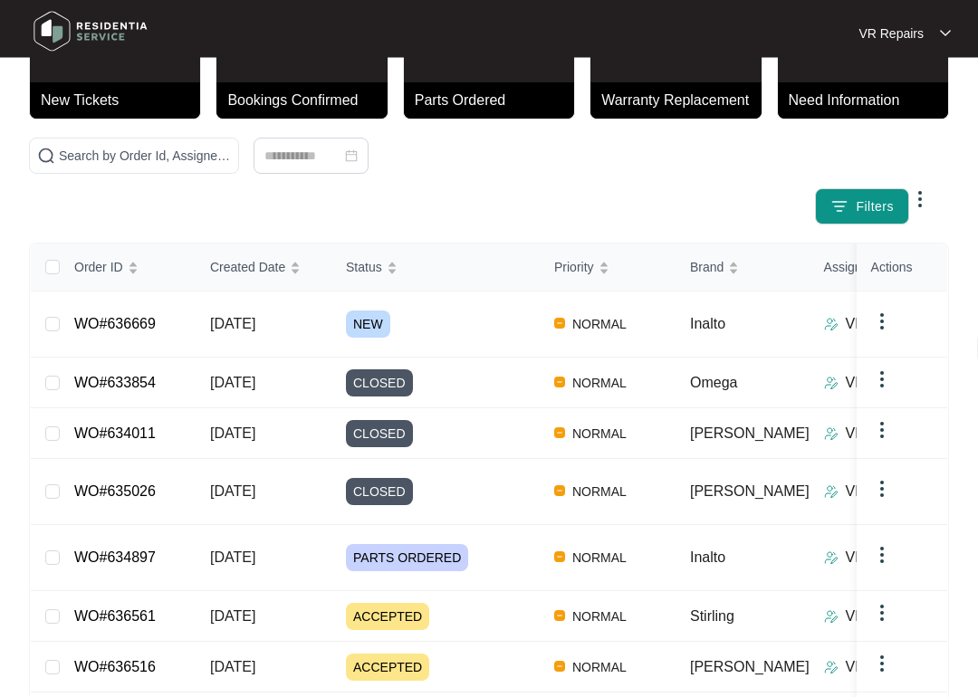
scroll to position [104, 0]
click at [115, 321] on link "WO#636669" at bounding box center [115, 323] width 82 height 15
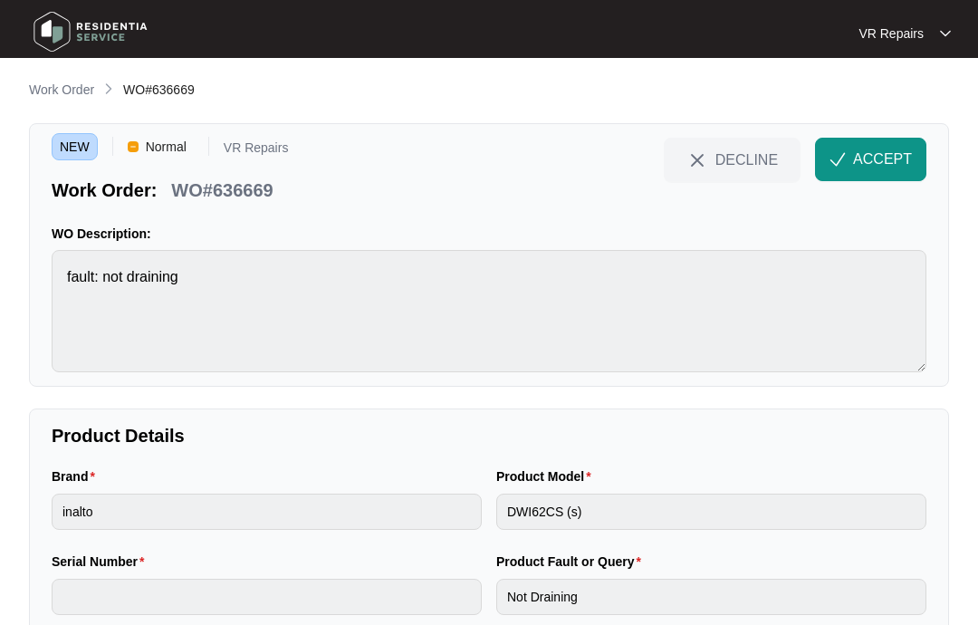
click at [61, 83] on p "Work Order" at bounding box center [61, 90] width 65 height 18
